Goal: Transaction & Acquisition: Download file/media

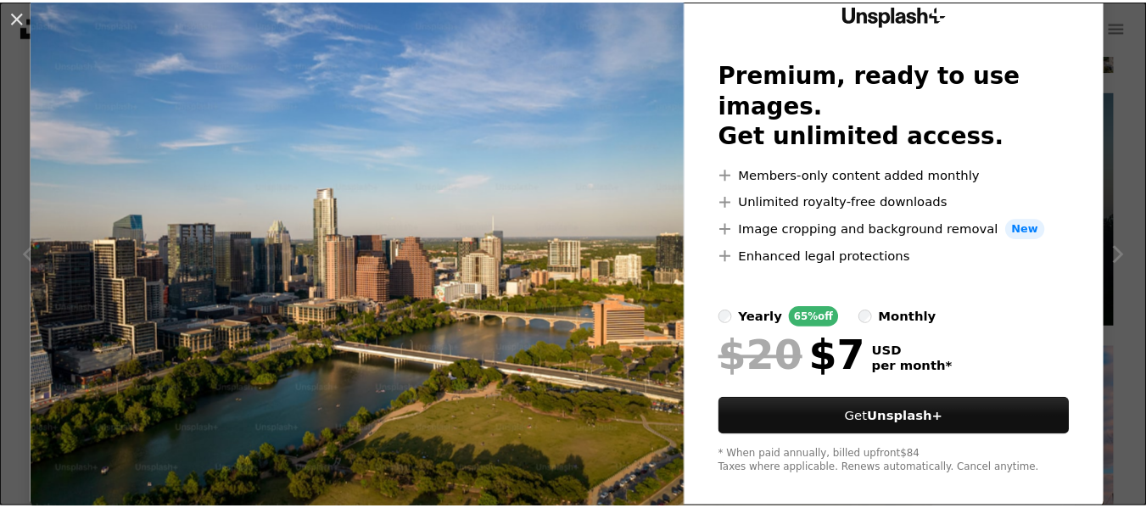
scroll to position [87, 0]
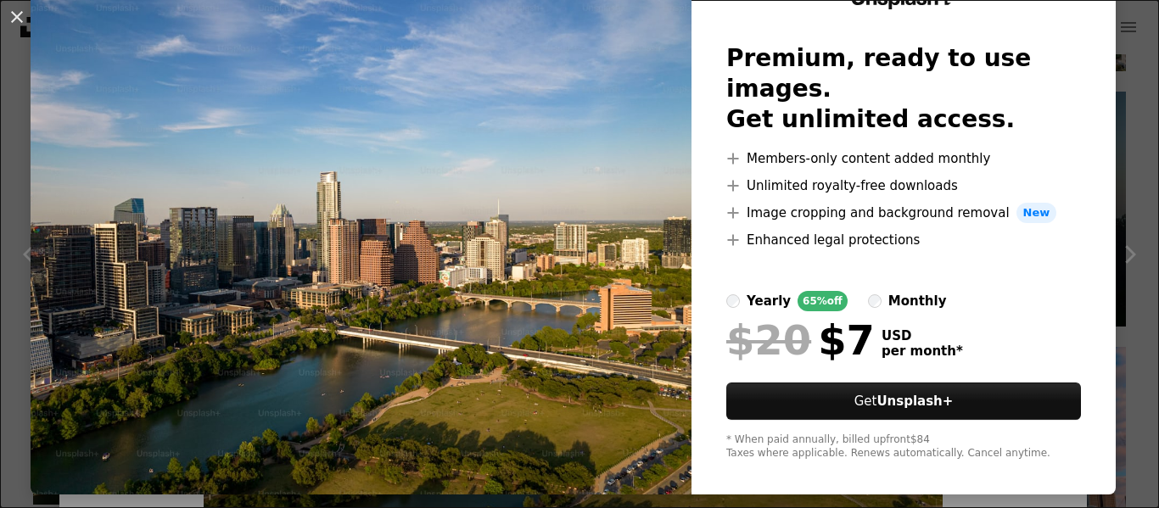
drag, startPoint x: 515, startPoint y: 261, endPoint x: 471, endPoint y: 251, distance: 45.3
click at [513, 261] on img at bounding box center [361, 225] width 661 height 540
click at [15, 14] on button "An X shape" at bounding box center [17, 17] width 20 height 20
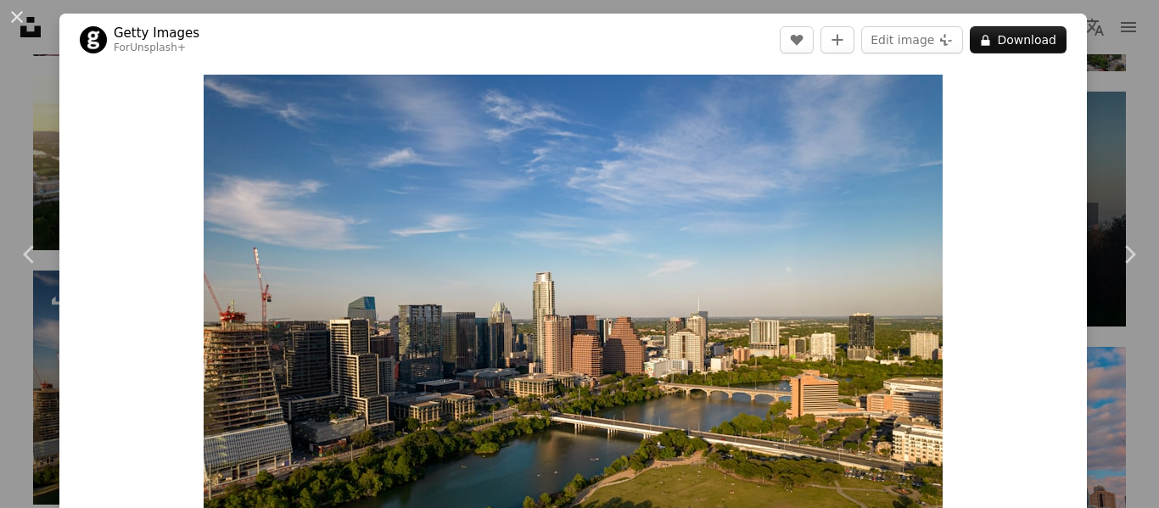
click at [1099, 124] on div "An X shape Chevron left Chevron right Getty Images For Unsplash+ A heart A plus…" at bounding box center [579, 254] width 1159 height 508
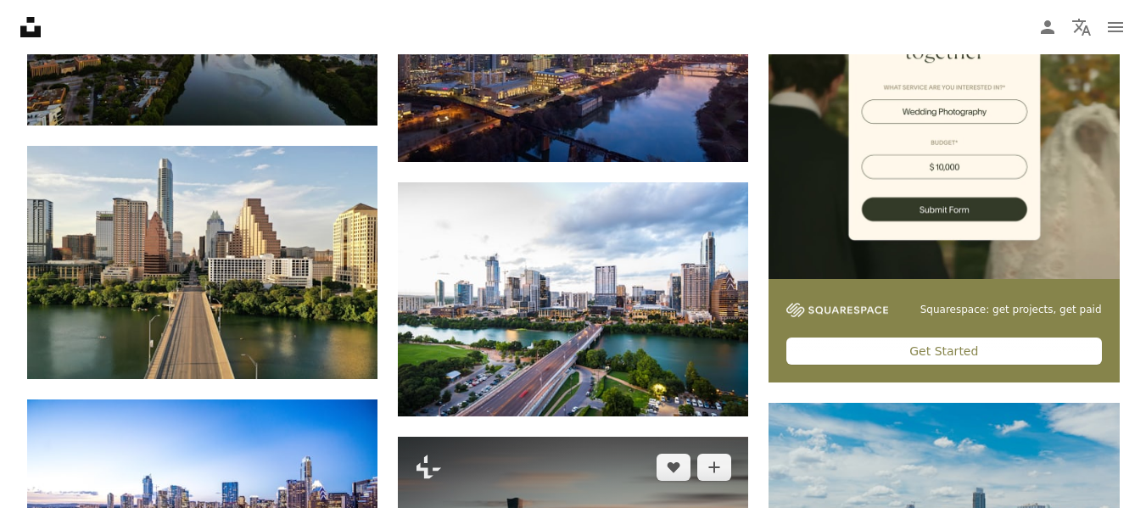
scroll to position [509, 0]
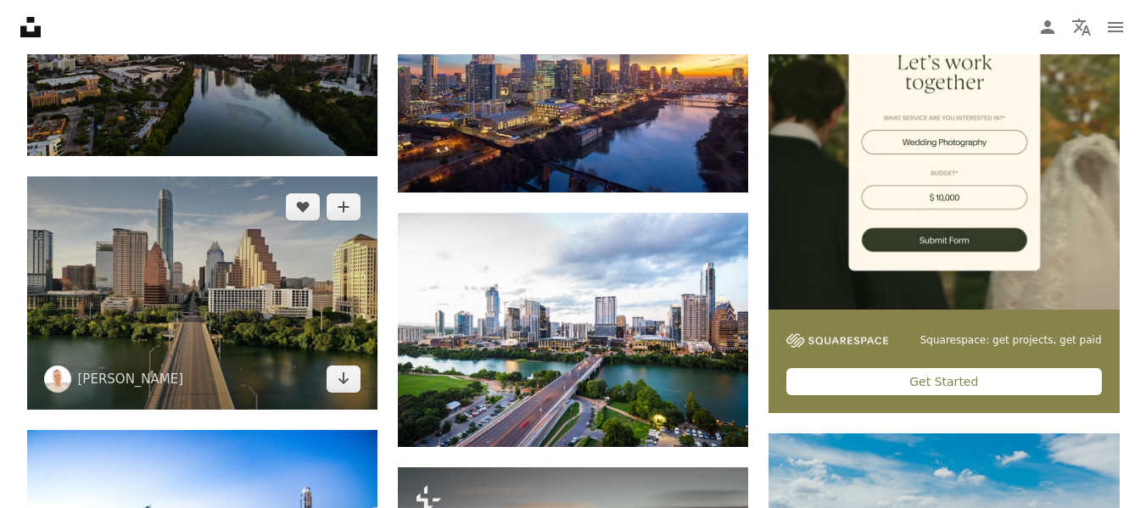
click at [324, 337] on img at bounding box center [202, 292] width 350 height 233
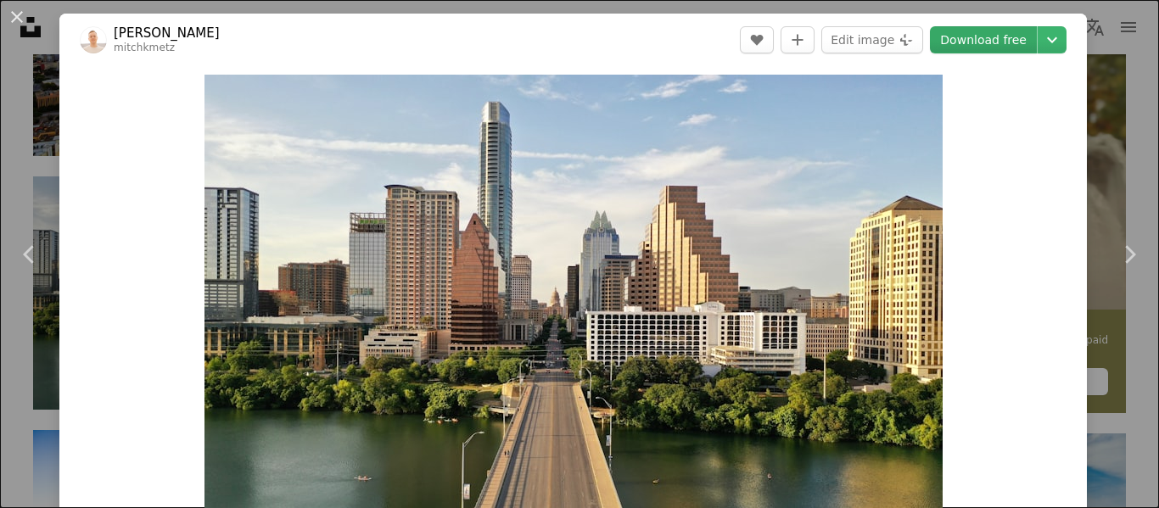
click at [946, 42] on link "Download free" at bounding box center [983, 39] width 107 height 27
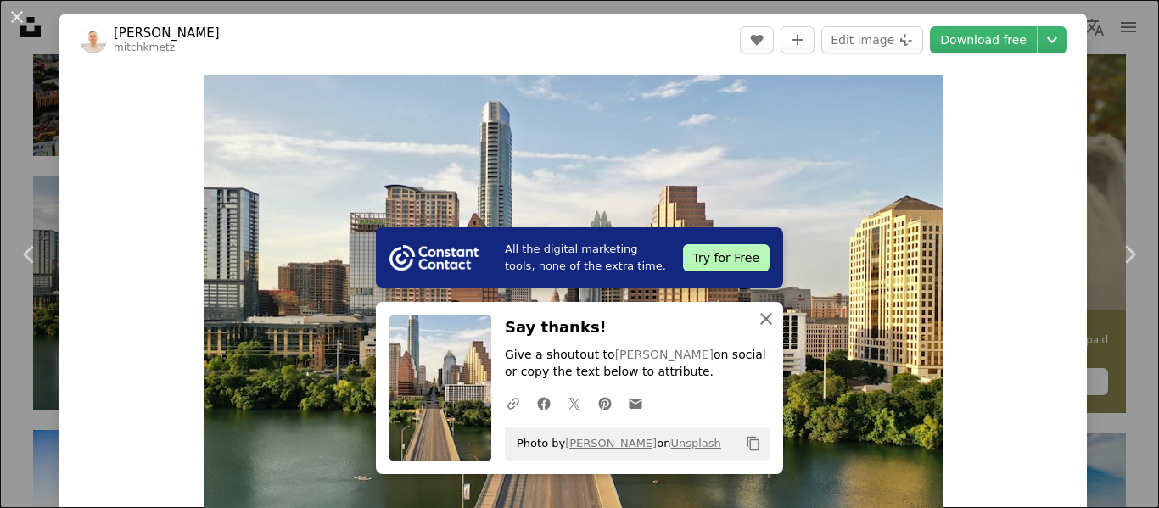
click at [759, 316] on icon "An X shape" at bounding box center [766, 319] width 20 height 20
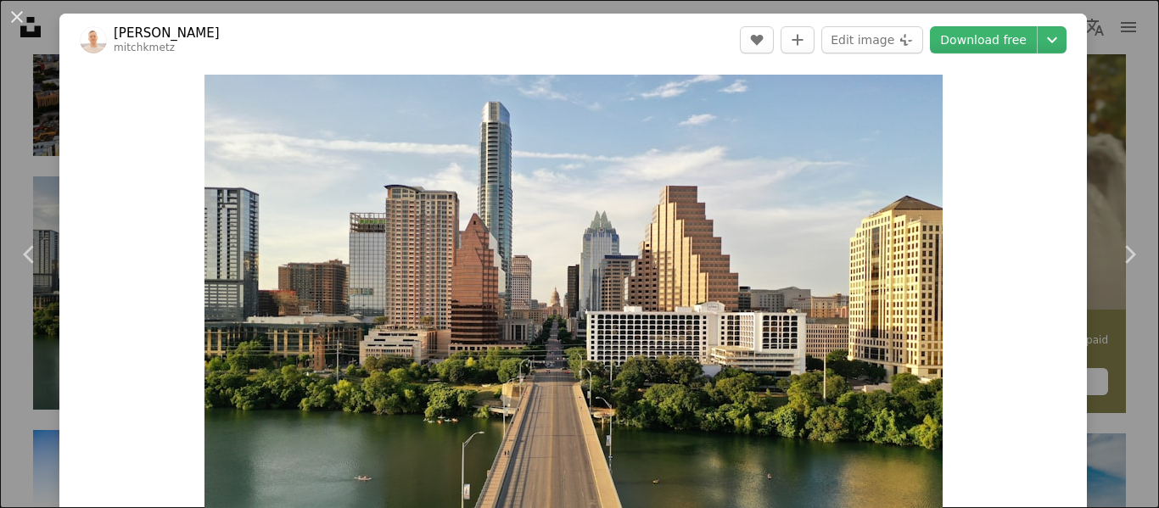
drag, startPoint x: 1100, startPoint y: 113, endPoint x: 917, endPoint y: 26, distance: 202.6
click at [1100, 111] on div "An X shape Chevron left Chevron right [PERSON_NAME] mitchkmetz A heart A plus s…" at bounding box center [579, 254] width 1159 height 508
